Goal: Information Seeking & Learning: Learn about a topic

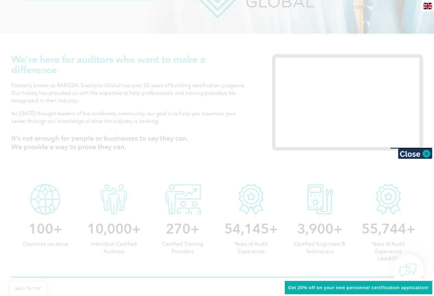
scroll to position [206, 0]
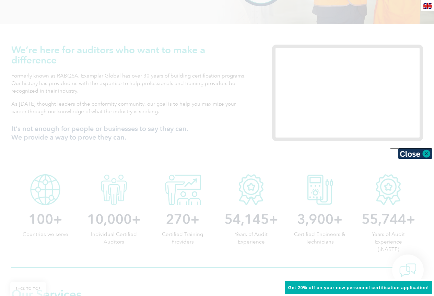
click at [232, 240] on div at bounding box center [217, 148] width 434 height 296
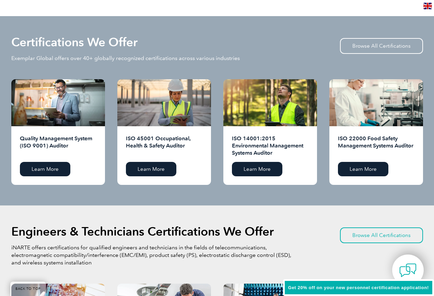
scroll to position [687, 0]
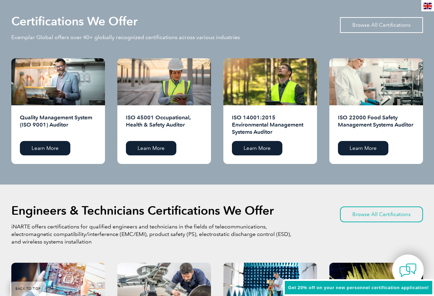
click at [361, 25] on link "Browse All Certifications" at bounding box center [381, 25] width 83 height 16
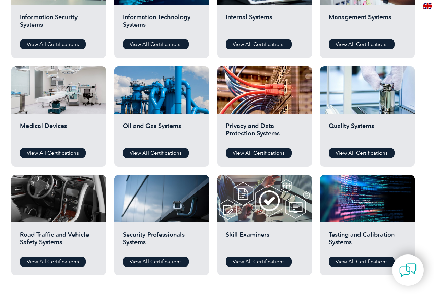
scroll to position [412, 0]
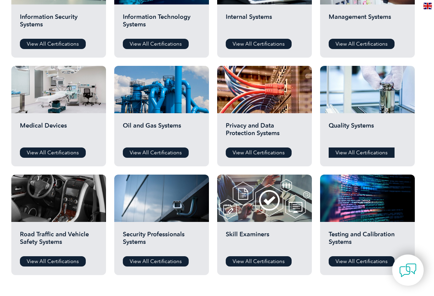
click at [363, 155] on link "View All Certifications" at bounding box center [362, 153] width 66 height 10
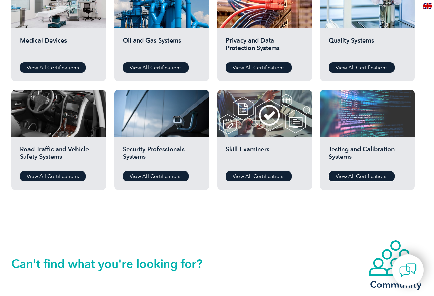
scroll to position [515, 0]
